Goal: Find contact information: Find contact information

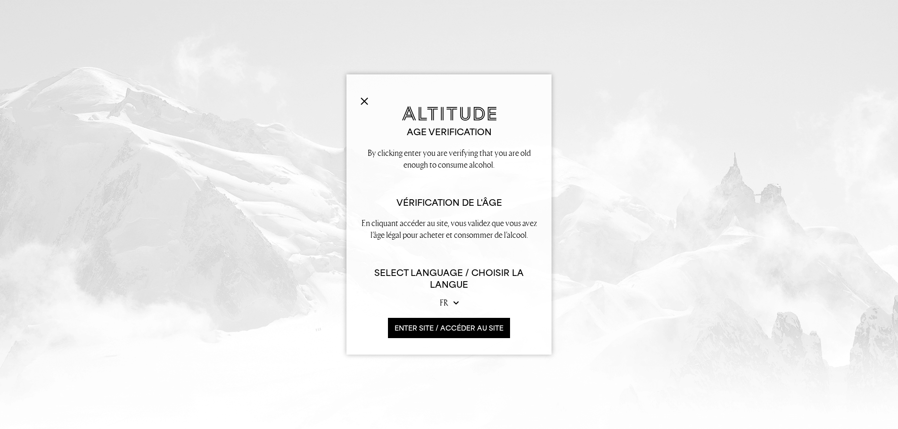
click at [444, 331] on button "ENTER SITE / accéder au site" at bounding box center [449, 328] width 122 height 20
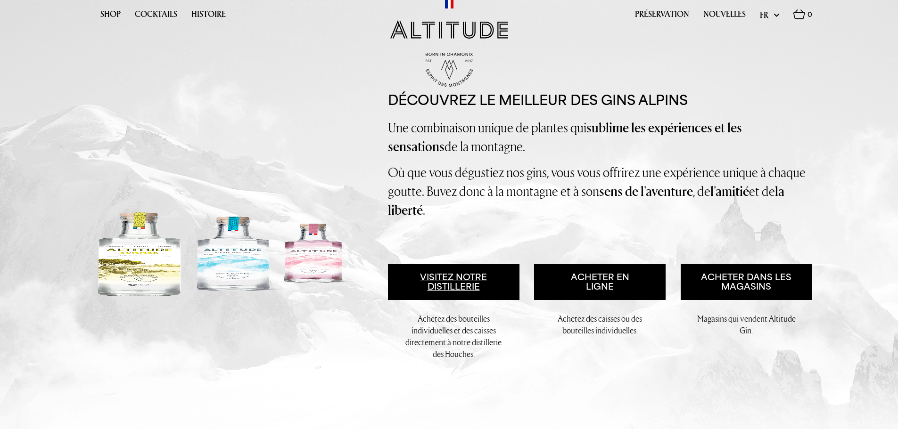
click at [485, 283] on link "Visitez notre distillerie" at bounding box center [454, 282] width 132 height 36
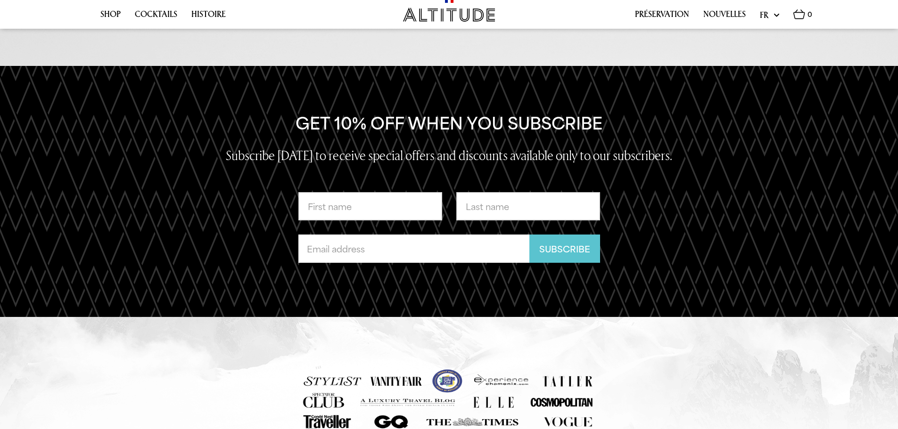
scroll to position [2189, 0]
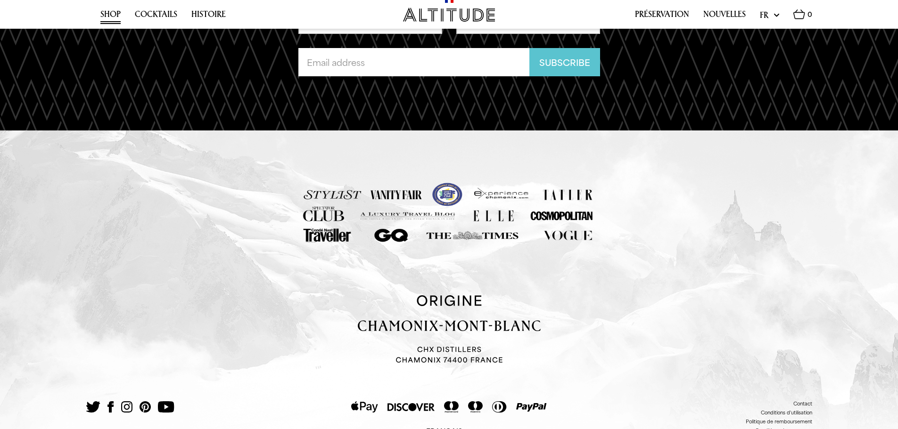
click at [106, 12] on link "Shop" at bounding box center [110, 16] width 20 height 15
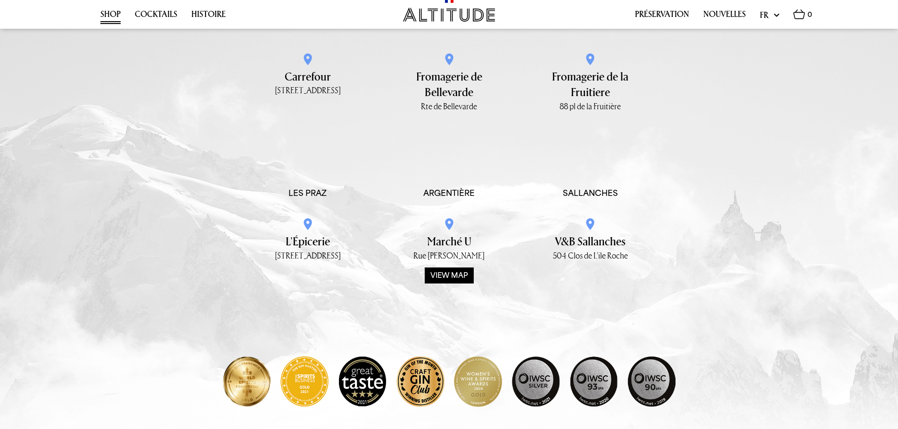
scroll to position [1497, 0]
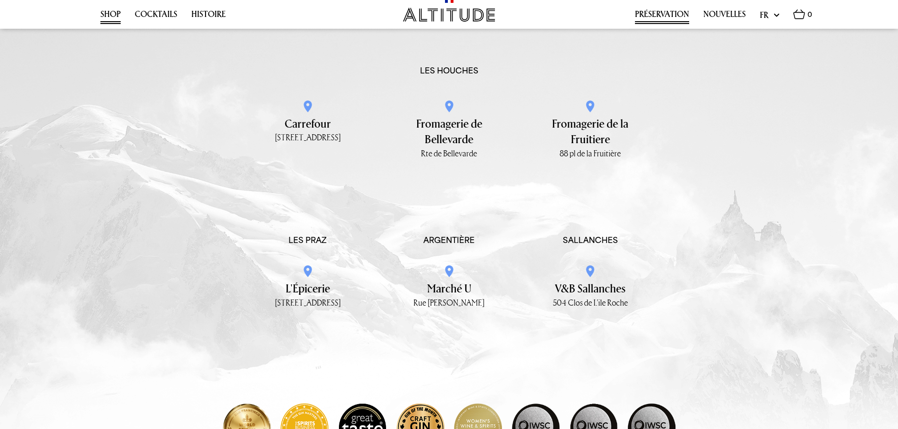
click at [642, 18] on link "Préservation" at bounding box center [662, 16] width 54 height 15
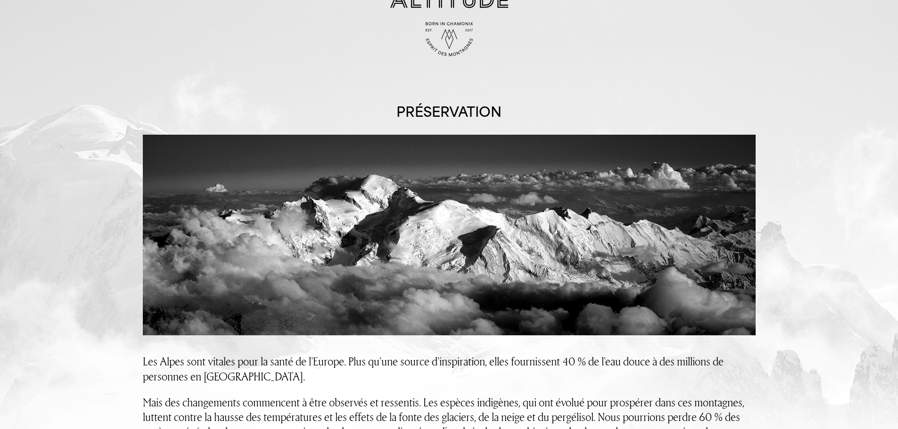
scroll to position [47, 0]
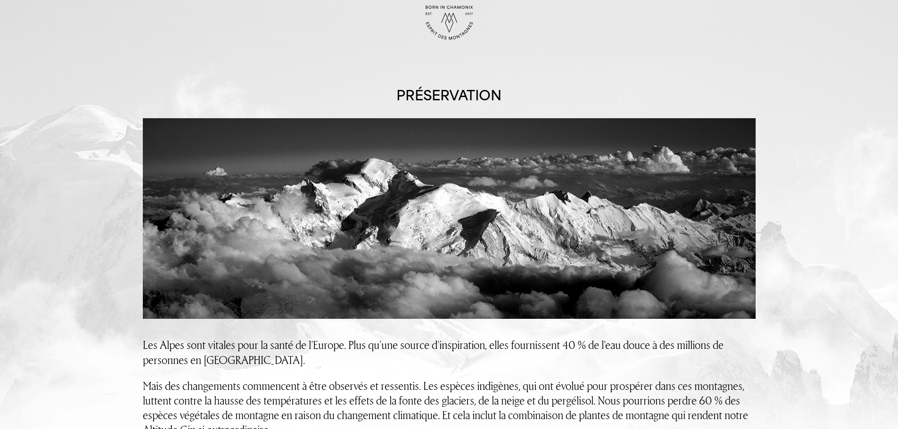
click at [449, 9] on img at bounding box center [449, 23] width 47 height 34
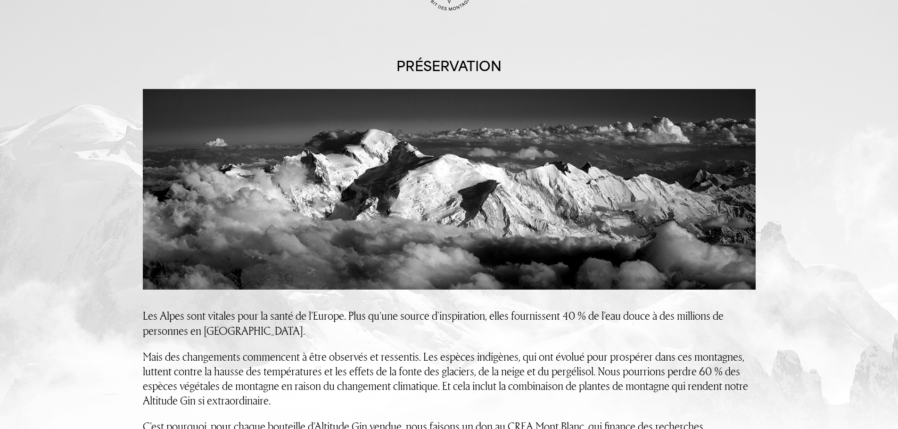
scroll to position [0, 0]
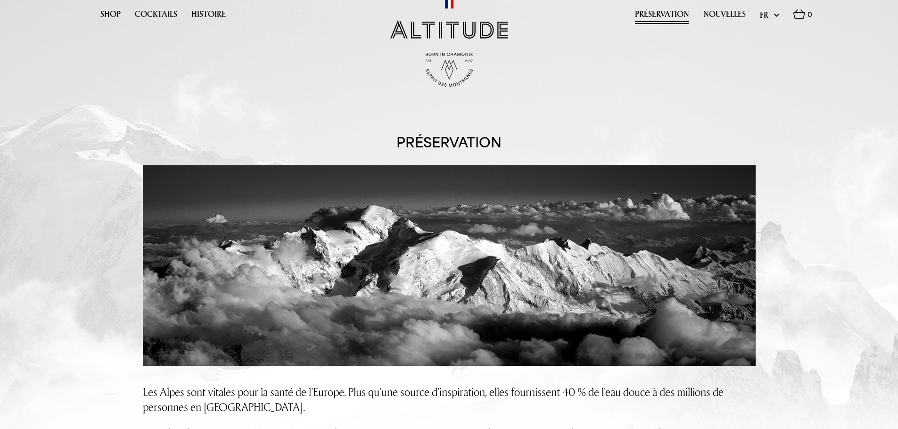
click at [441, 30] on img at bounding box center [449, 29] width 118 height 18
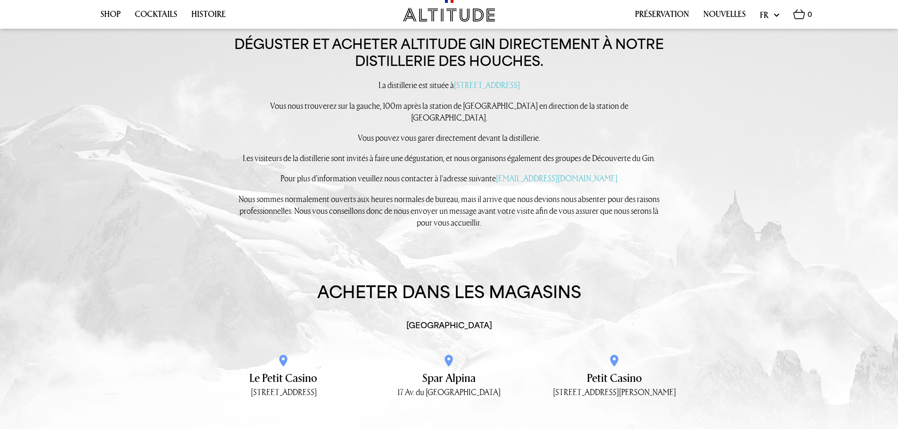
scroll to position [1178, 0]
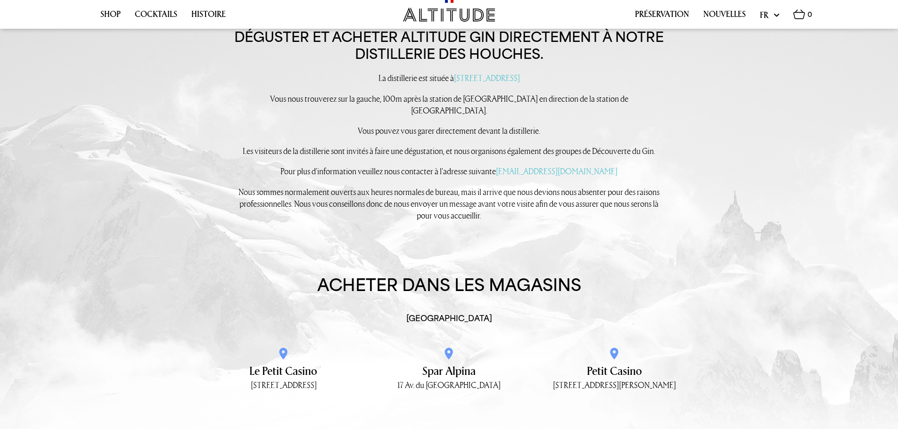
drag, startPoint x: 423, startPoint y: 81, endPoint x: 569, endPoint y: 83, distance: 145.7
click at [569, 83] on p "La distillerie est située à 121 Rue de Bellevue, 74310 Les Houches" at bounding box center [449, 78] width 434 height 12
copy p "121 Rue de Bellevue, 74310 Les Houches"
